Goal: Contribute content: Add original content to the website for others to see

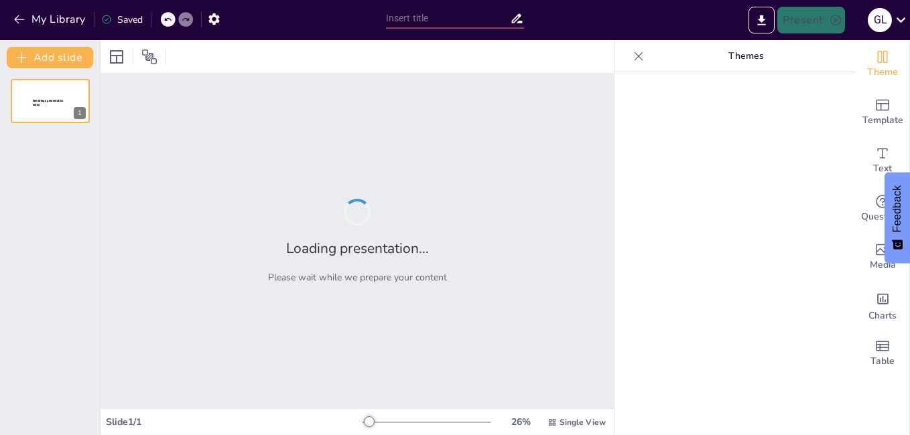
type input "MC TRANSPORTE DE PERSONAL"
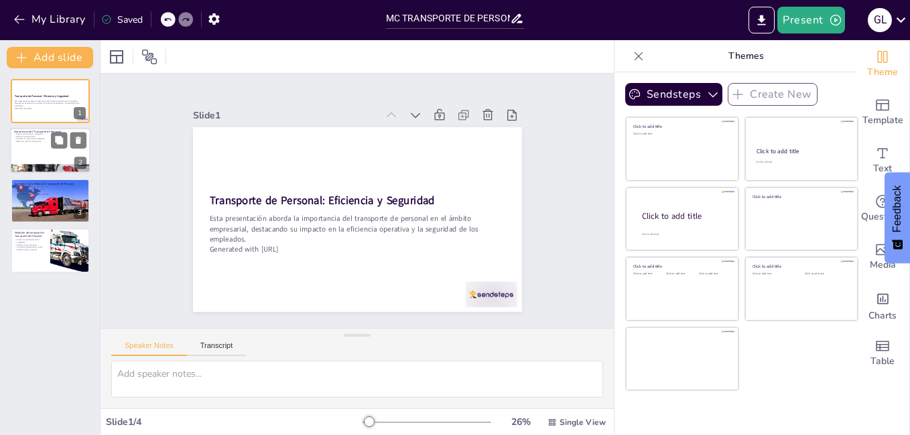
click at [47, 163] on div at bounding box center [50, 152] width 80 height 46
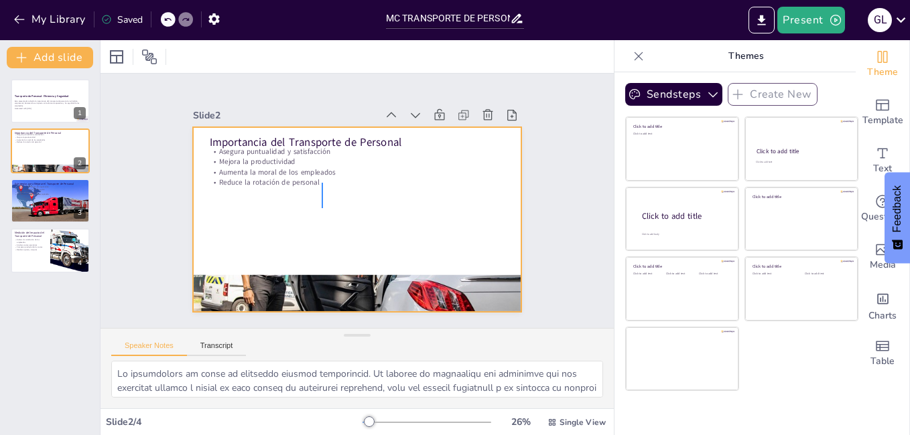
drag, startPoint x: 322, startPoint y: 208, endPoint x: 323, endPoint y: 183, distance: 25.5
click at [323, 183] on div at bounding box center [355, 220] width 346 height 218
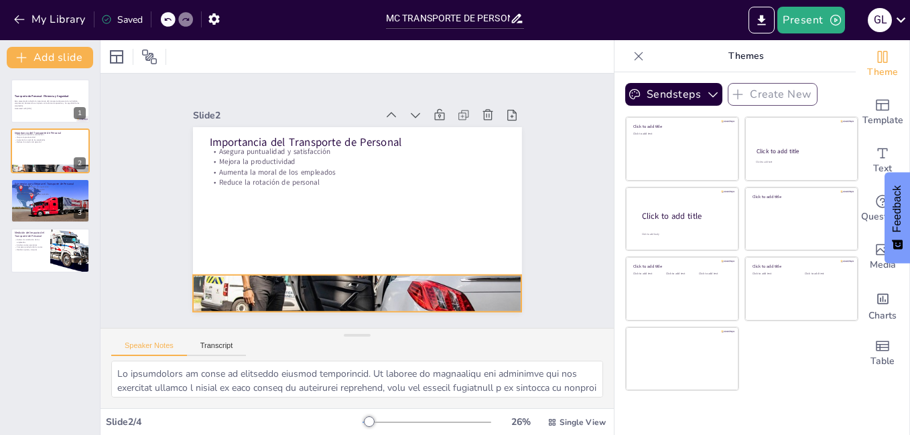
click at [353, 286] on div at bounding box center [347, 292] width 352 height 279
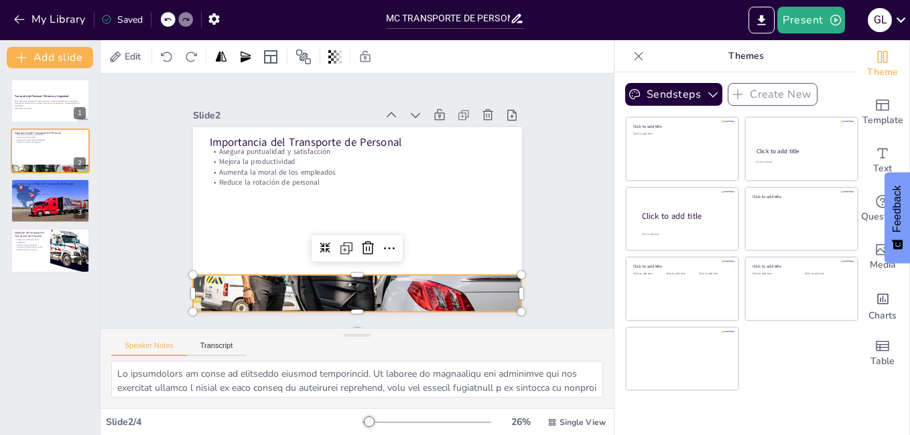
click at [144, 230] on div "Slide 1 Transporte de Personal: Eficiencia y Seguridad Esta presentación aborda…" at bounding box center [356, 201] width 513 height 255
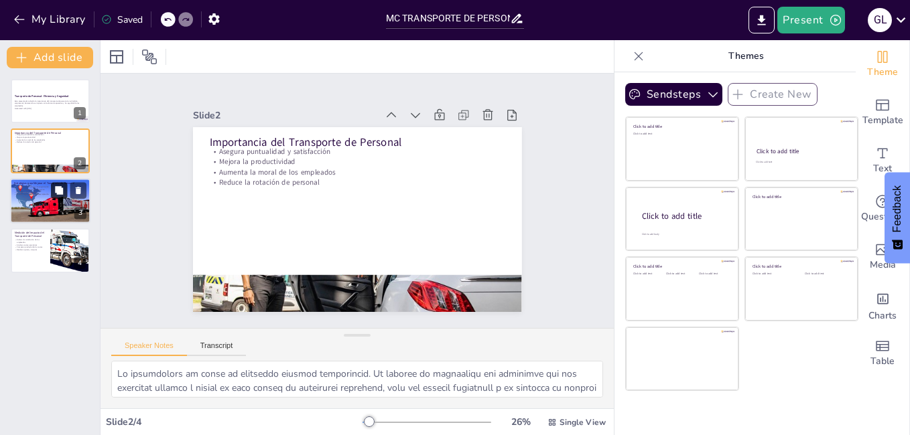
click at [54, 194] on button at bounding box center [59, 190] width 16 height 16
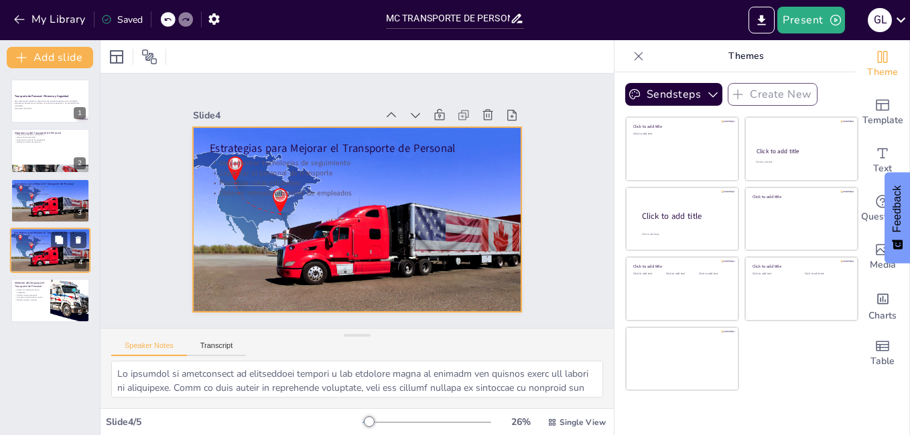
click at [58, 257] on div at bounding box center [50, 251] width 86 height 46
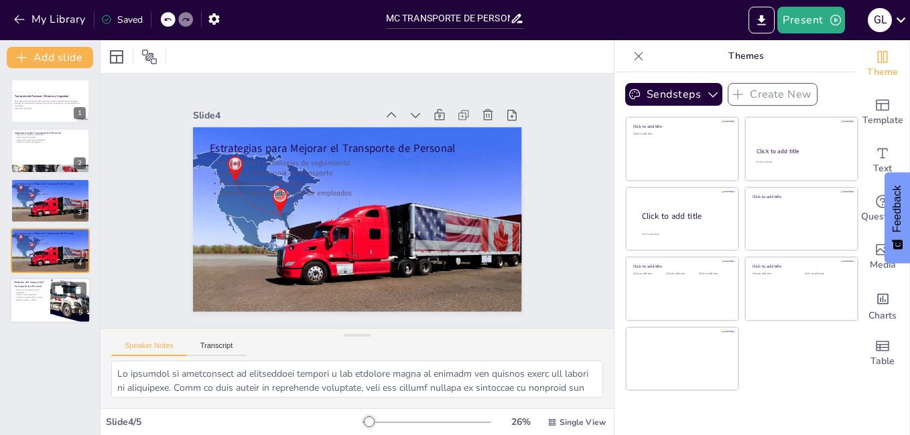
click at [52, 310] on div at bounding box center [70, 301] width 69 height 46
type textarea "Lo ipsumdolorsi am con adipiscin el se doeiusmod tempo inc utlab etd magnaaliqu…"
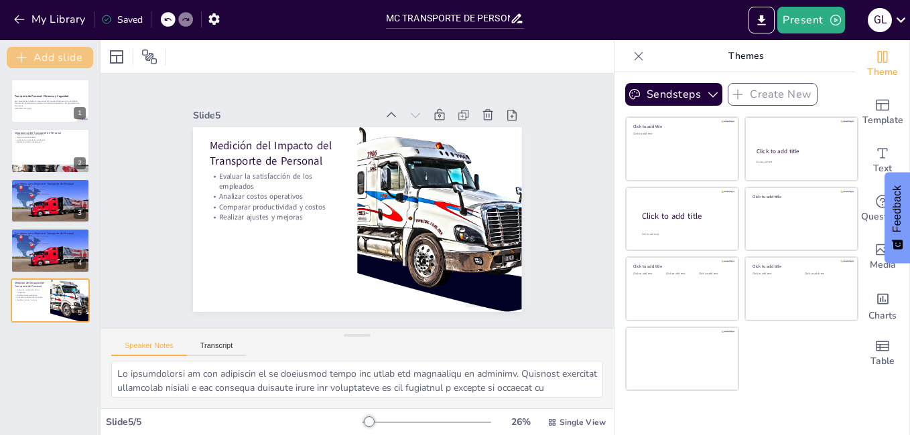
click at [56, 58] on button "Add slide" at bounding box center [50, 57] width 86 height 21
